Goal: Information Seeking & Learning: Learn about a topic

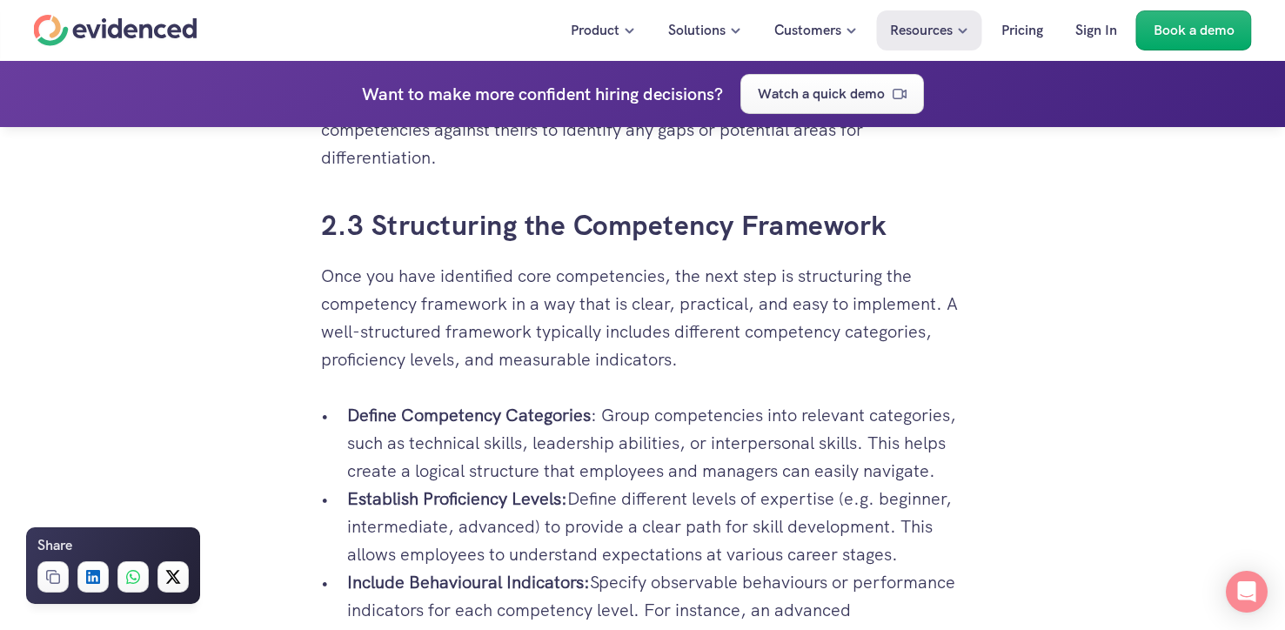
click at [354, 453] on p "Define Competency Categories : Group competencies into relevant categories, suc…" at bounding box center [656, 442] width 618 height 83
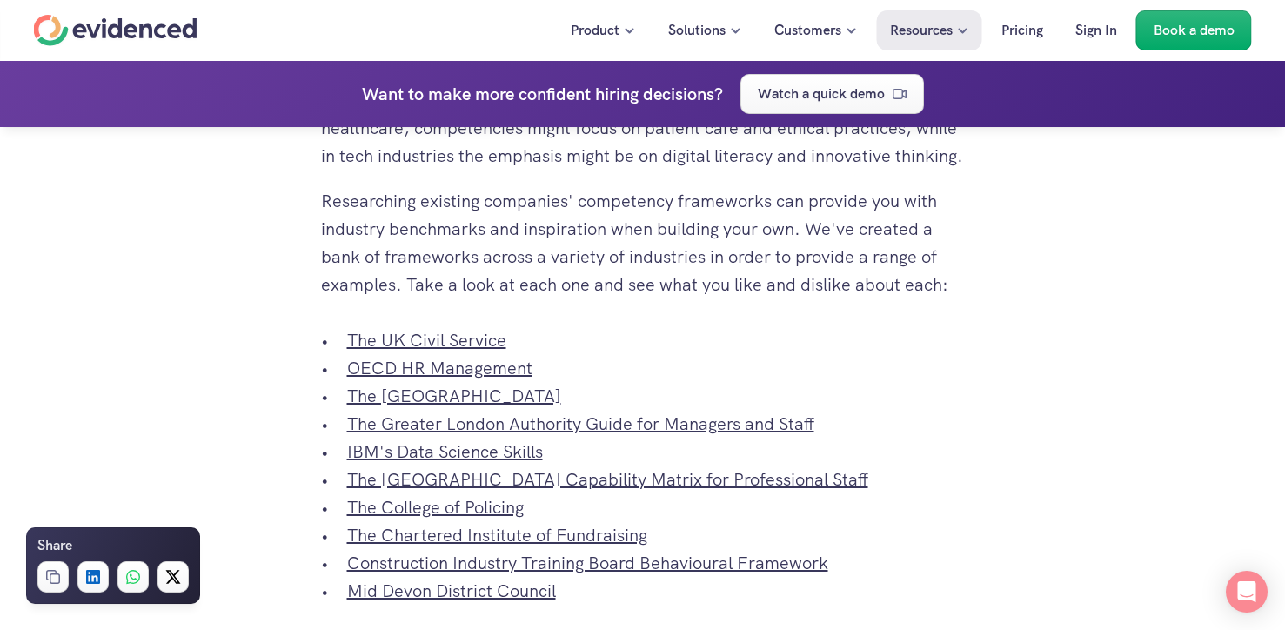
scroll to position [6279, 0]
click at [406, 350] on link "The UK Civil Service" at bounding box center [426, 339] width 159 height 23
click at [463, 378] on link "OECD HR Management" at bounding box center [439, 367] width 185 height 23
click at [456, 406] on link "The [GEOGRAPHIC_DATA]" at bounding box center [454, 395] width 214 height 23
click at [444, 434] on link "The Greater London Authority Guide for Managers and Staff" at bounding box center [580, 422] width 467 height 23
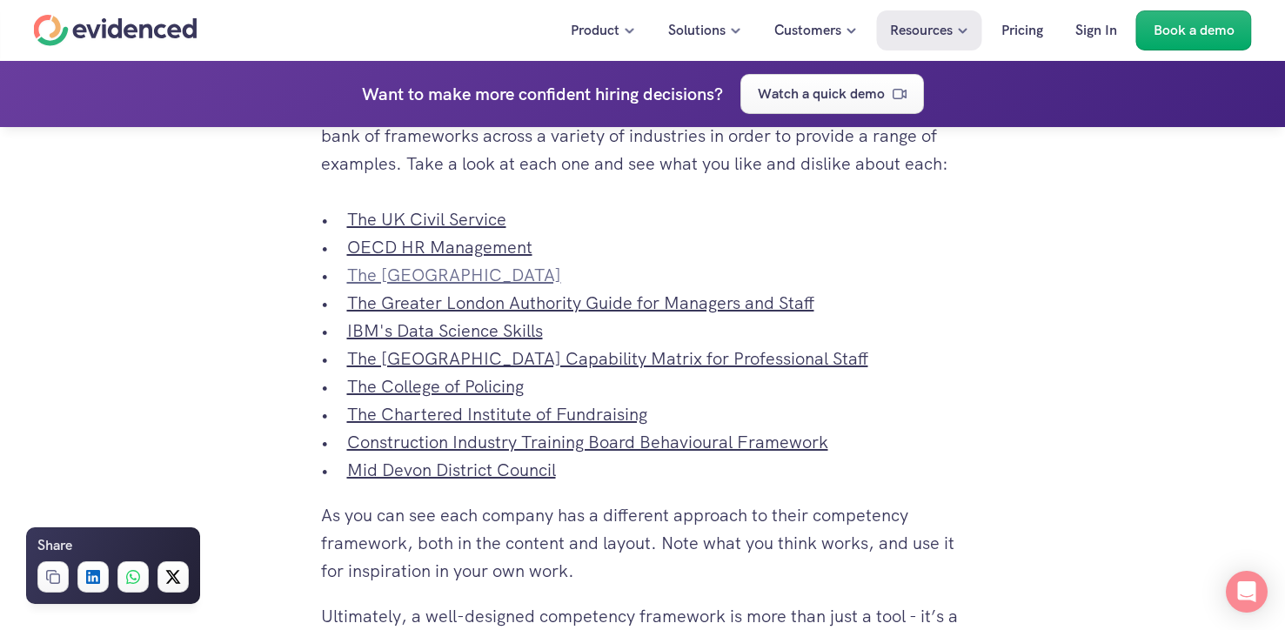
scroll to position [6408, 0]
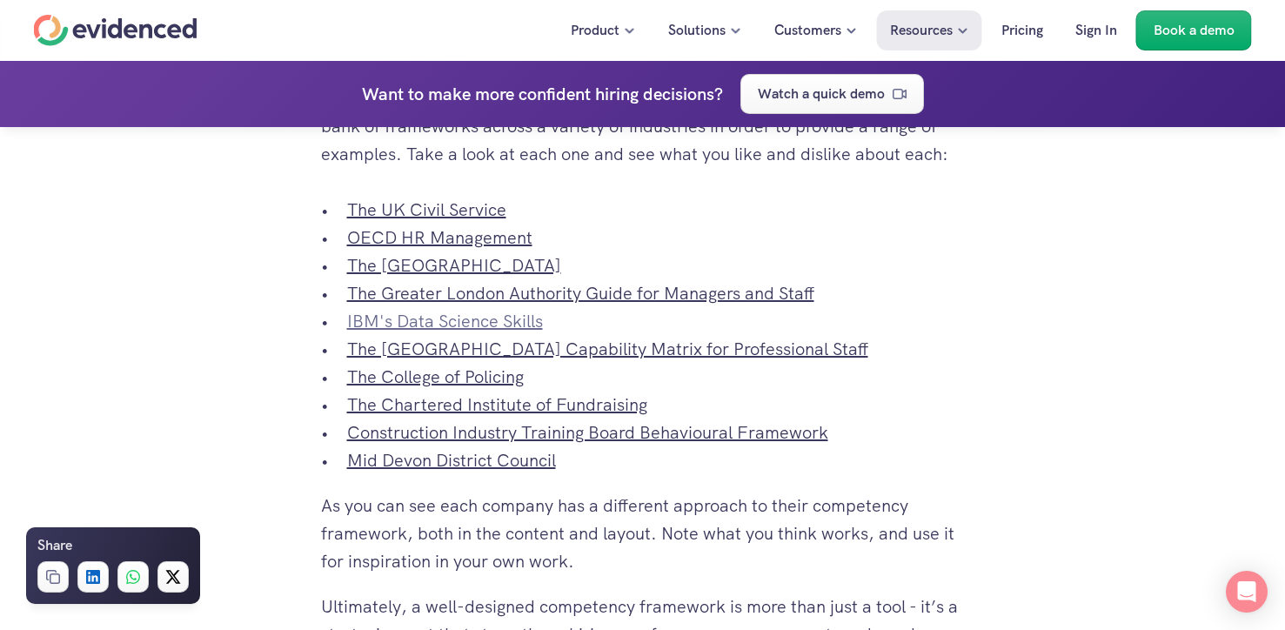
click at [453, 332] on link "IBM's Data Science Skills" at bounding box center [445, 321] width 196 height 23
click at [440, 360] on link "The [GEOGRAPHIC_DATA] Capability Matrix for Professional Staff" at bounding box center [607, 348] width 521 height 23
click at [446, 388] on link "The College of Policing" at bounding box center [435, 376] width 177 height 23
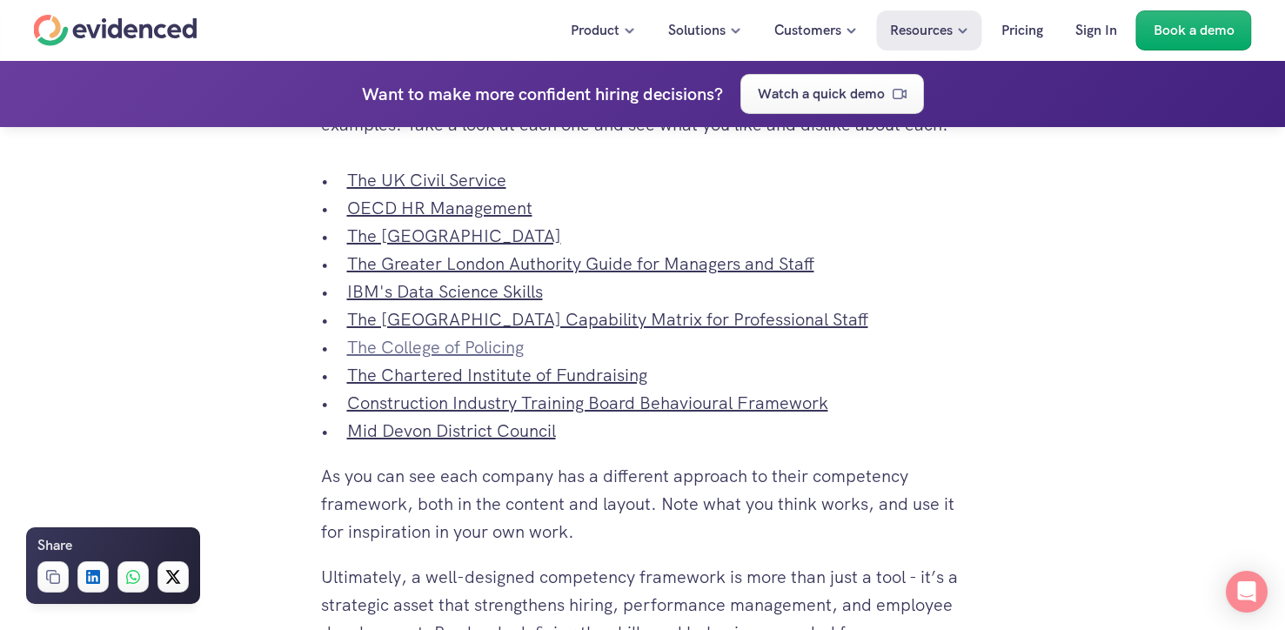
scroll to position [6467, 0]
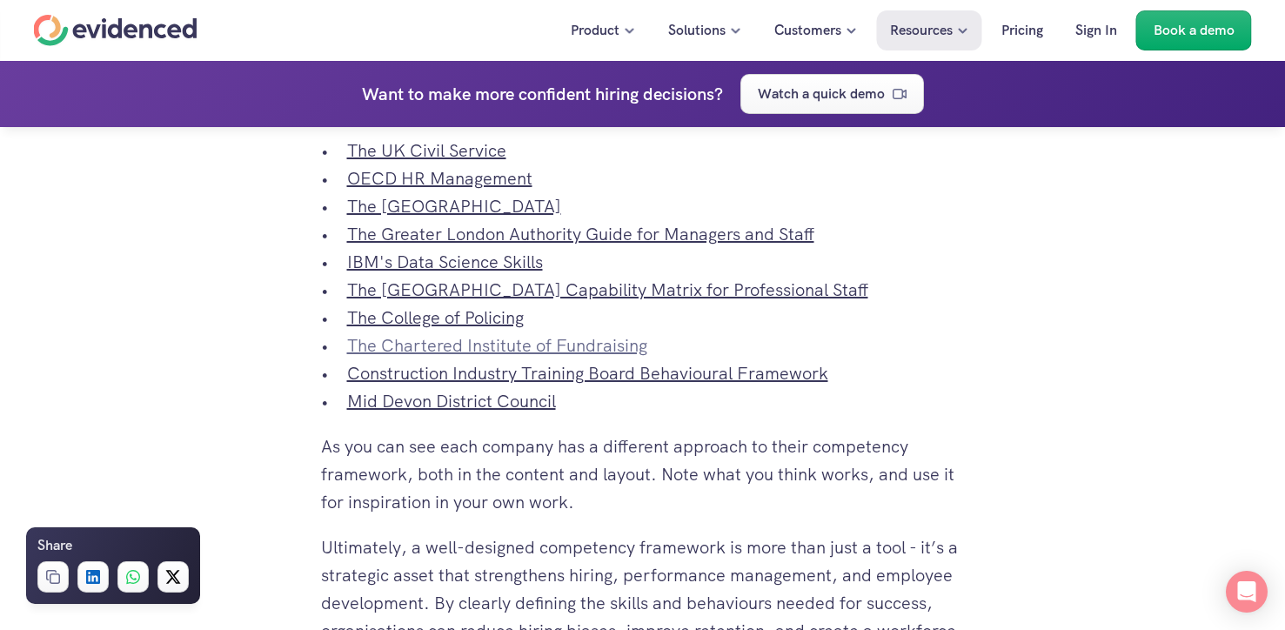
click at [503, 357] on link "The Chartered Institute of Fundraising" at bounding box center [497, 345] width 300 height 23
click at [444, 384] on link "Construction Industry Training Board Behavioural Framework" at bounding box center [587, 373] width 481 height 23
click at [472, 412] on link "Mid Devon District Council" at bounding box center [451, 401] width 209 height 23
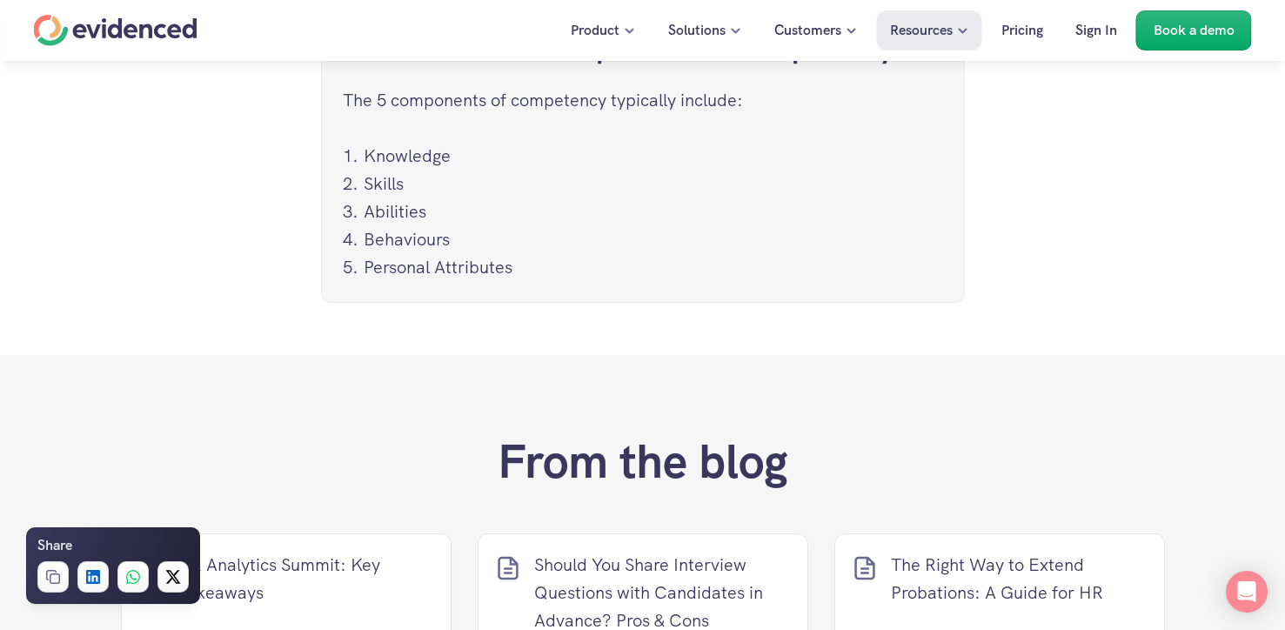
scroll to position [7861, 0]
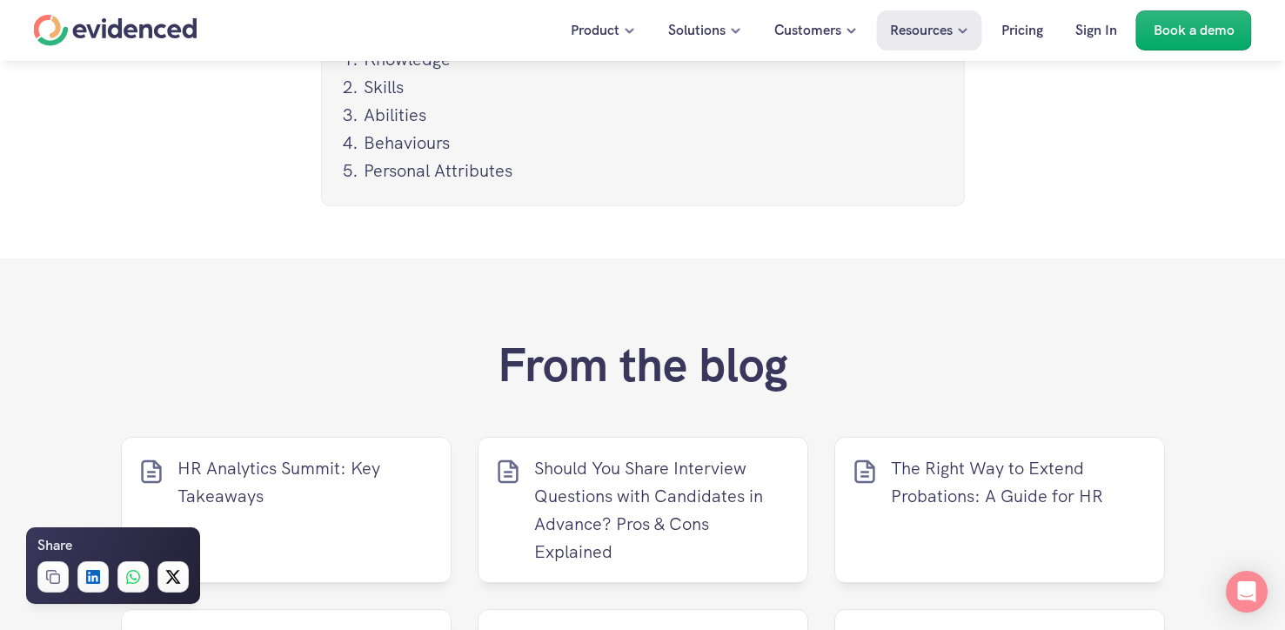
scroll to position [8002, 0]
